Goal: Information Seeking & Learning: Learn about a topic

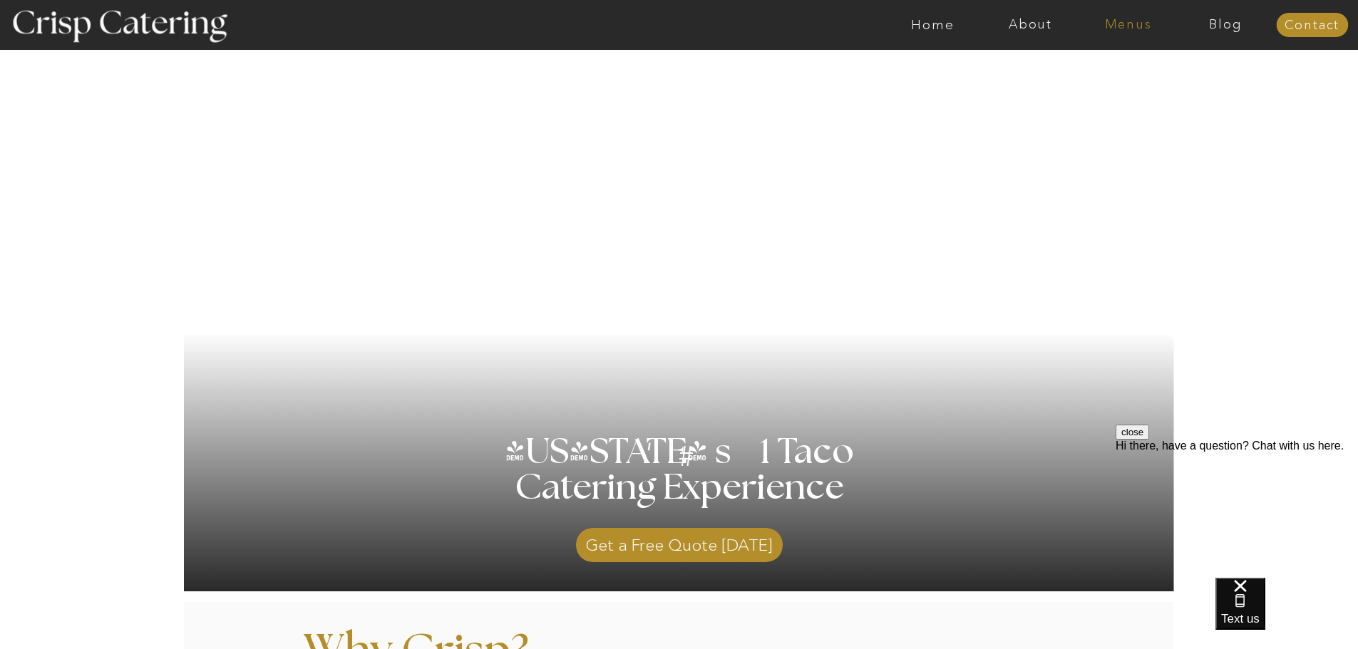
click at [1128, 22] on nav "Menus" at bounding box center [1128, 25] width 98 height 14
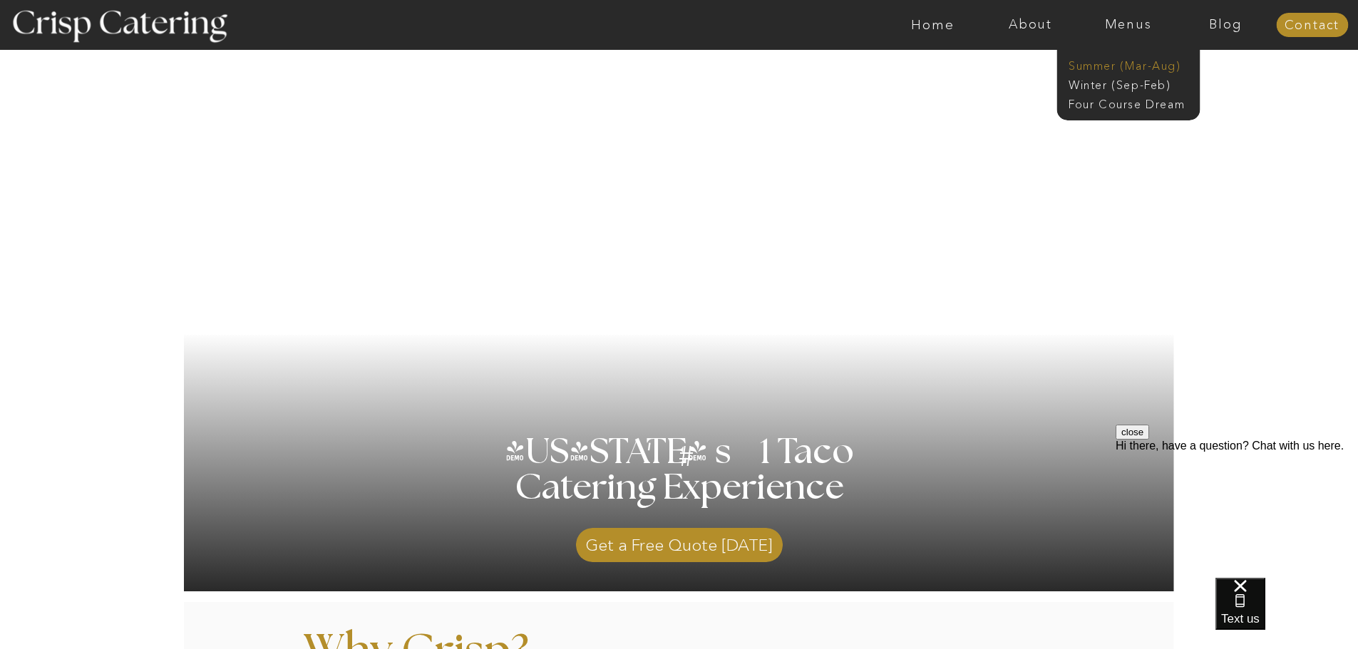
click at [1115, 65] on nav "Summer (Mar-Aug)" at bounding box center [1132, 65] width 128 height 14
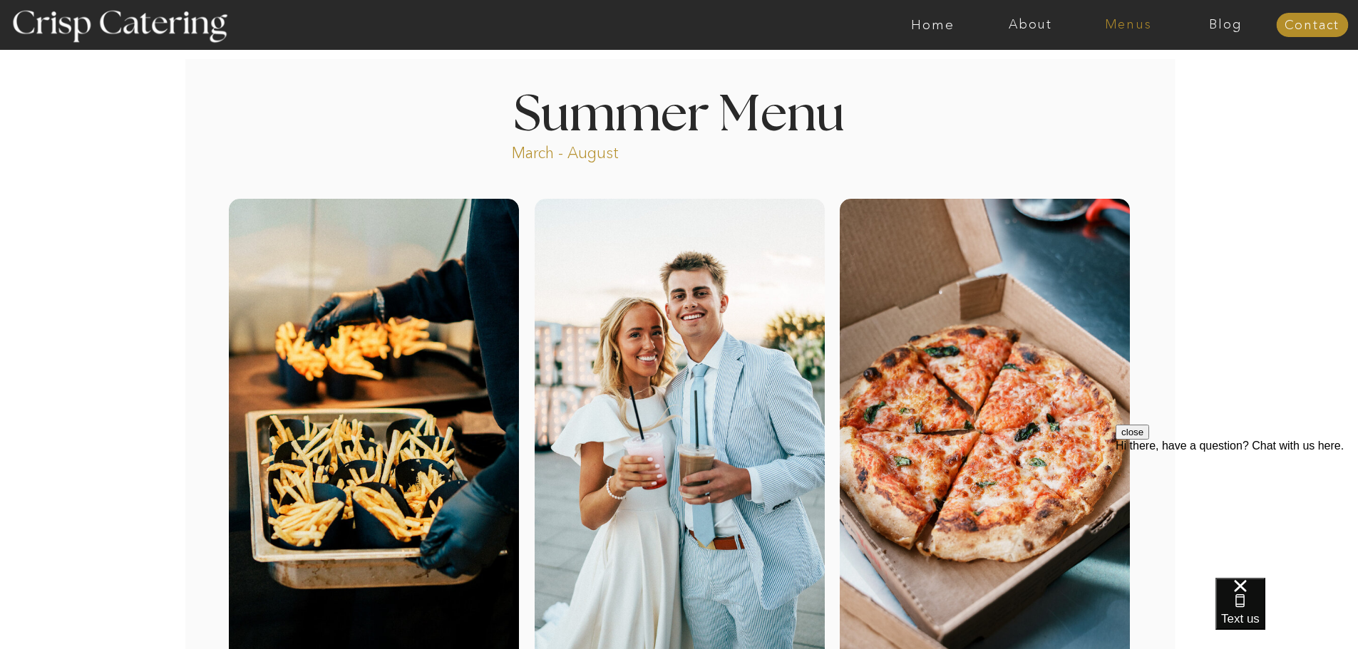
click at [1130, 21] on nav "Menus" at bounding box center [1128, 25] width 98 height 14
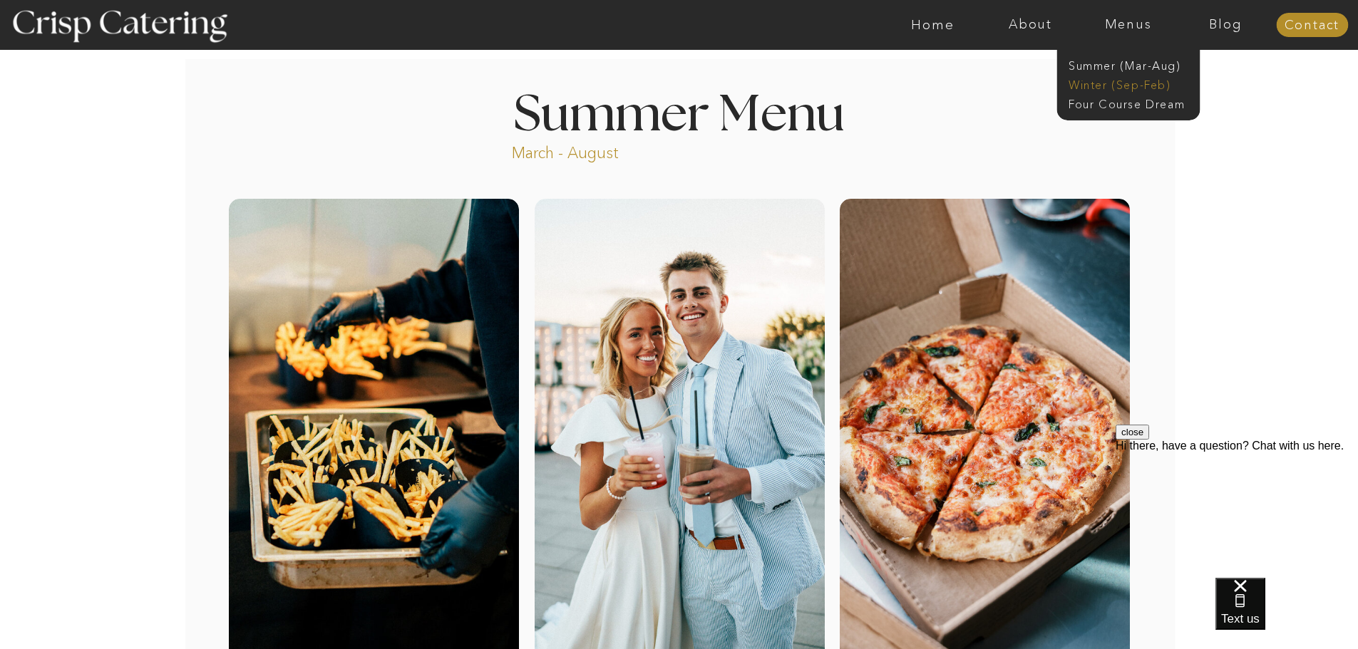
click at [1113, 83] on nav "Winter (Sep-Feb)" at bounding box center [1126, 84] width 117 height 14
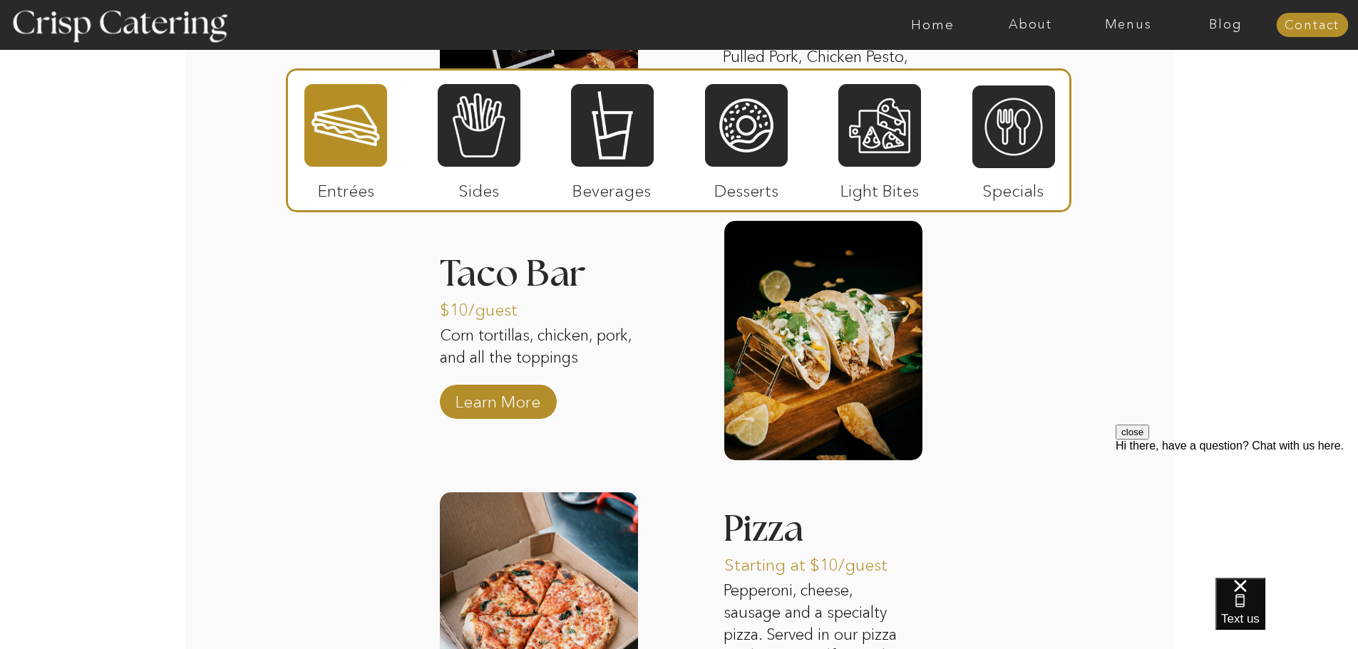
scroll to position [1996, 0]
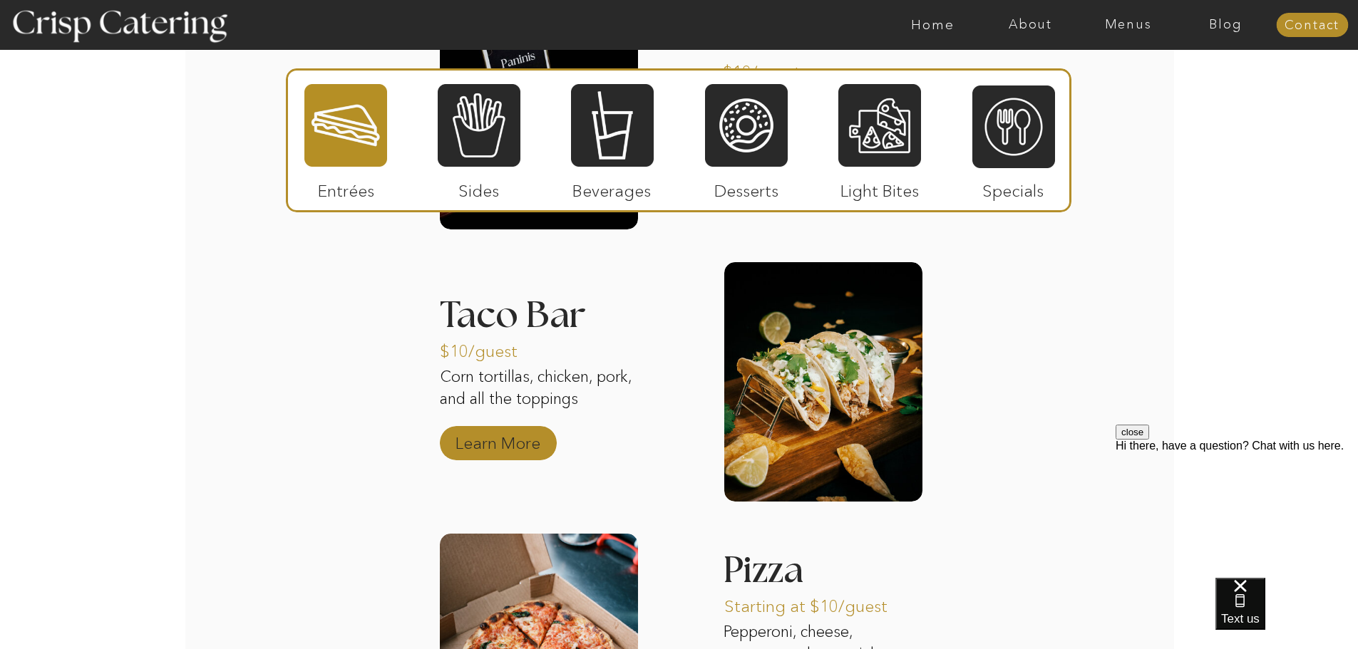
click at [459, 433] on p "Learn More" at bounding box center [497, 439] width 95 height 41
click at [522, 442] on p "Learn More" at bounding box center [497, 439] width 95 height 41
